Goal: Obtain resource: Download file/media

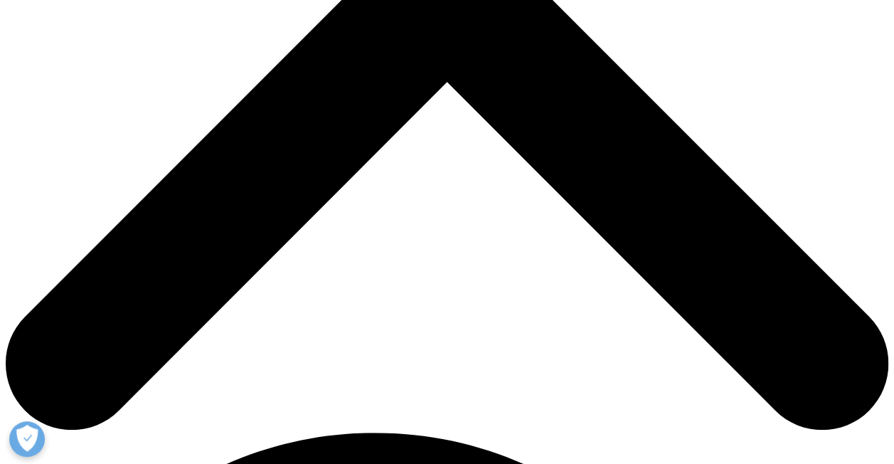
scroll to position [572, 839]
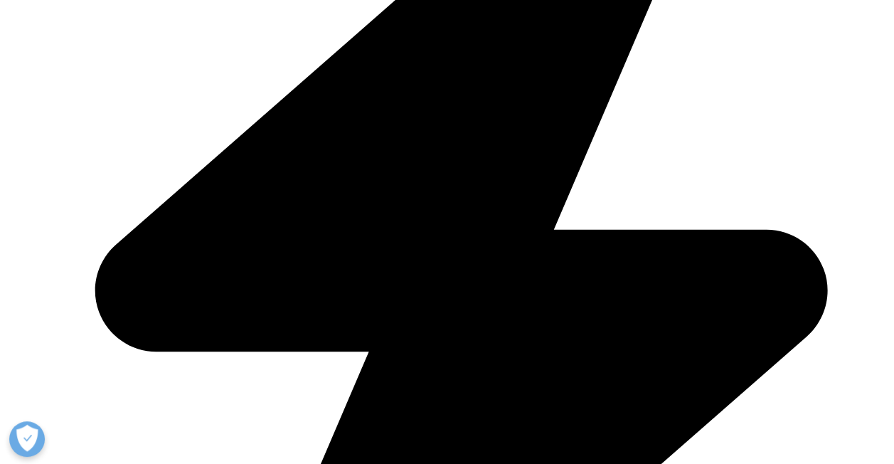
scroll to position [711, 0]
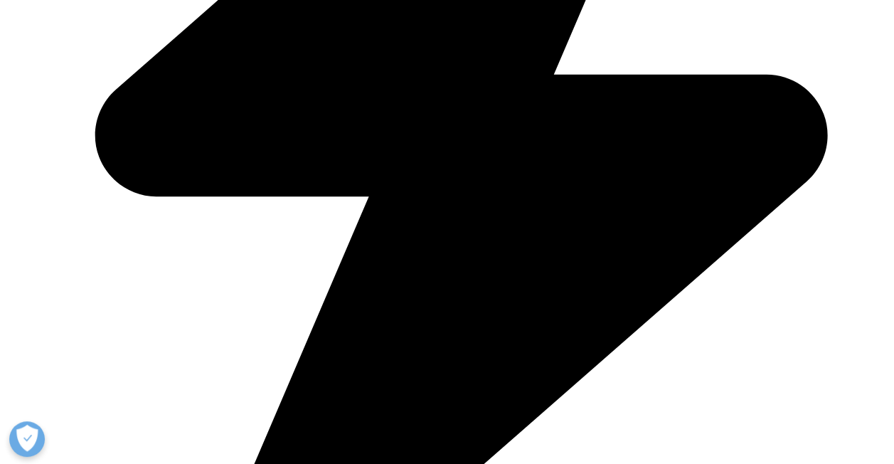
type input "Marco"
type input "Giannini"
type input "maximiliano.giannini@bms.com"
select select "[GEOGRAPHIC_DATA]"
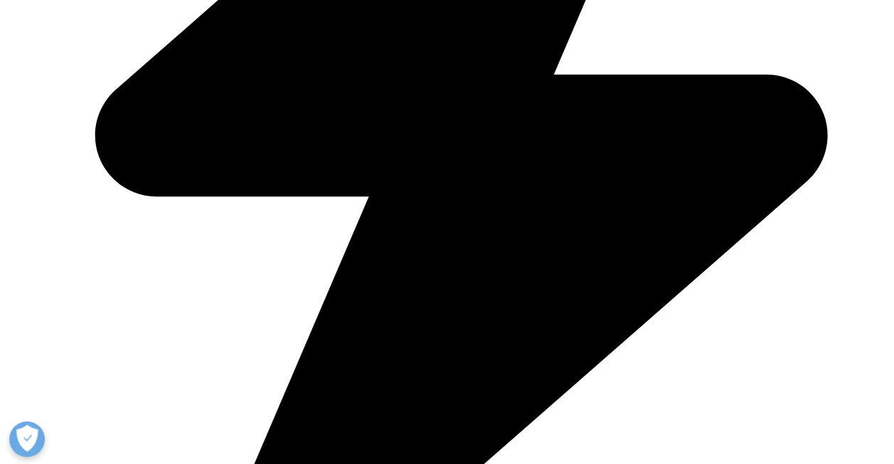
type input "Bristol Myers Squibb"
type input "Maximiliano"
type input "Business Development & Operations Manager"
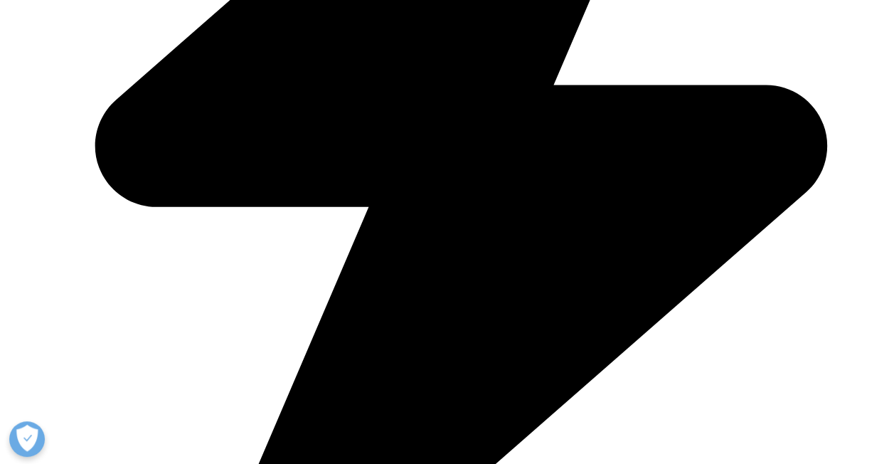
select select "Argentina"
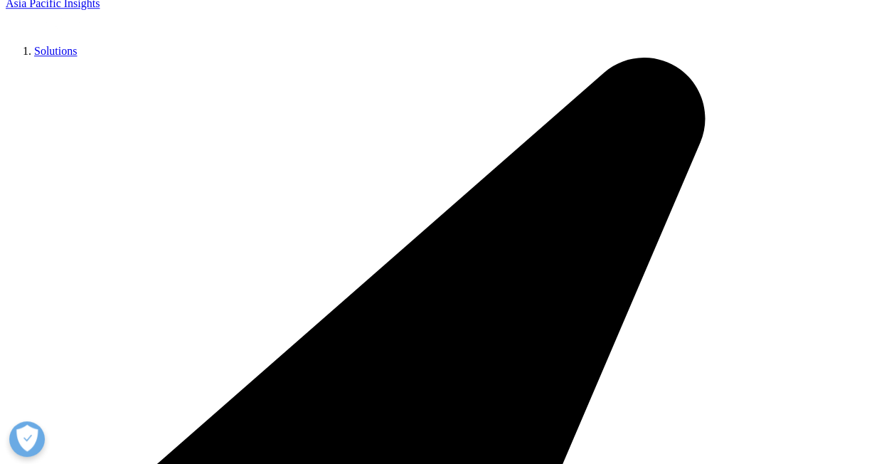
scroll to position [0, 6]
drag, startPoint x: 132, startPoint y: 290, endPoint x: 190, endPoint y: 287, distance: 57.7
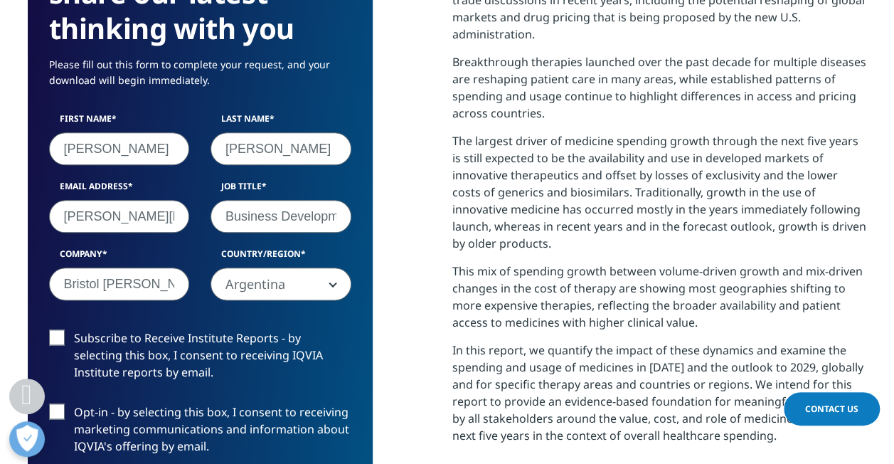
click at [53, 336] on label "Subscribe to Receive Institute Reports - by selecting this box, I consent to re…" at bounding box center [200, 358] width 302 height 59
click at [74, 329] on input "Subscribe to Receive Institute Reports - by selecting this box, I consent to re…" at bounding box center [74, 329] width 0 height 0
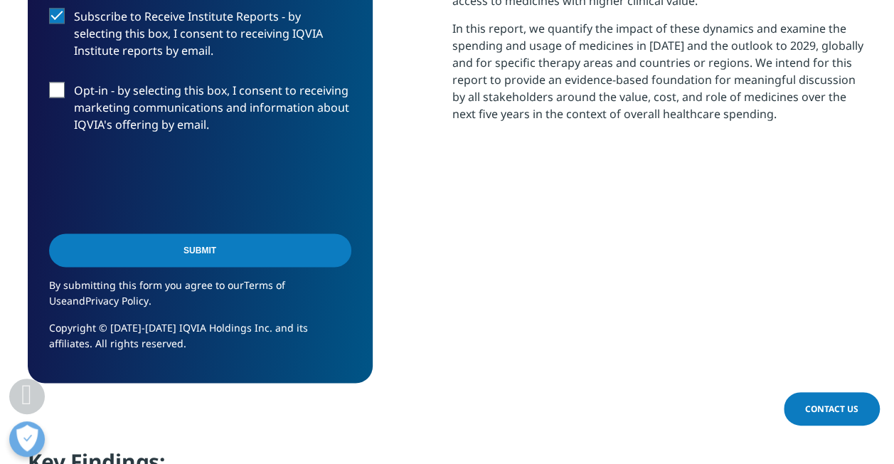
scroll to position [1067, 0]
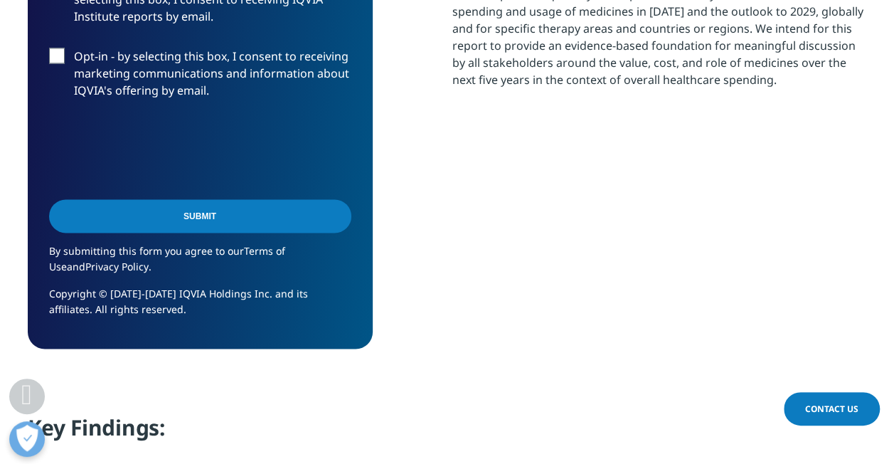
click at [188, 223] on input "Submit" at bounding box center [200, 215] width 302 height 33
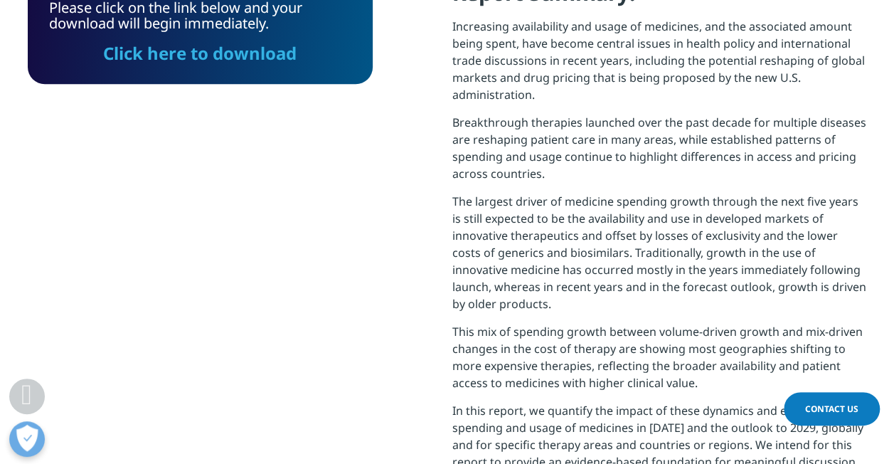
scroll to position [414, 0]
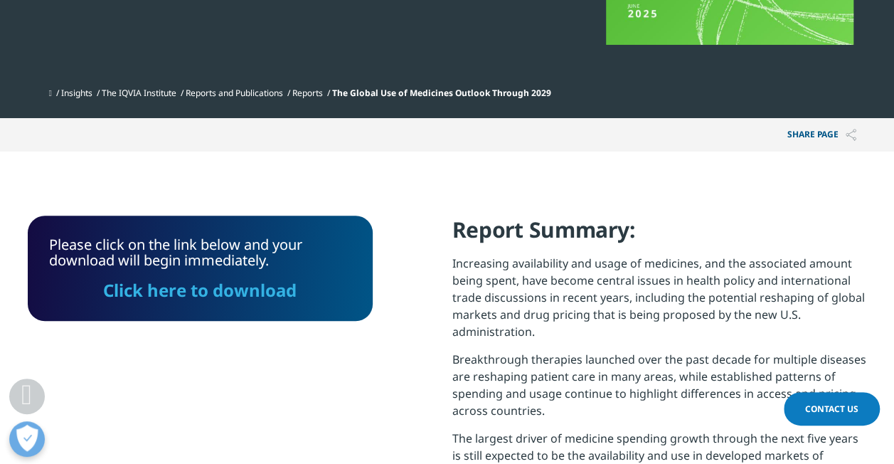
click at [200, 296] on link "Click here to download" at bounding box center [199, 289] width 193 height 23
